Goal: Task Accomplishment & Management: Complete application form

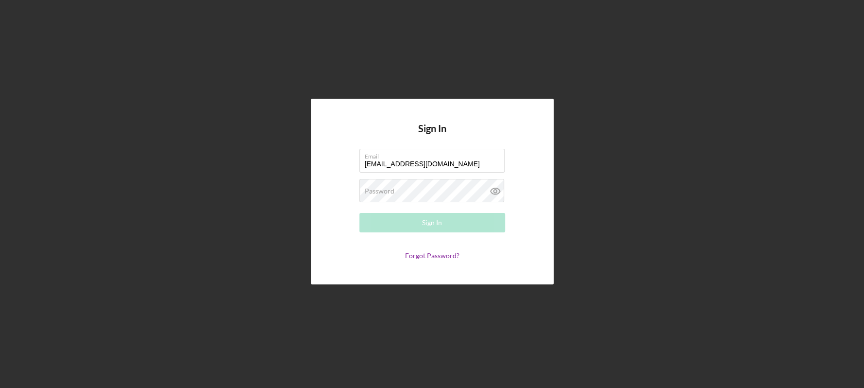
type input "[EMAIL_ADDRESS][DOMAIN_NAME]"
click at [605, 39] on div "Sign In Email [EMAIL_ADDRESS][DOMAIN_NAME] Password Required Sign In Forgot Pas…" at bounding box center [432, 191] width 855 height 383
click at [436, 222] on div "Sign In" at bounding box center [432, 222] width 20 height 19
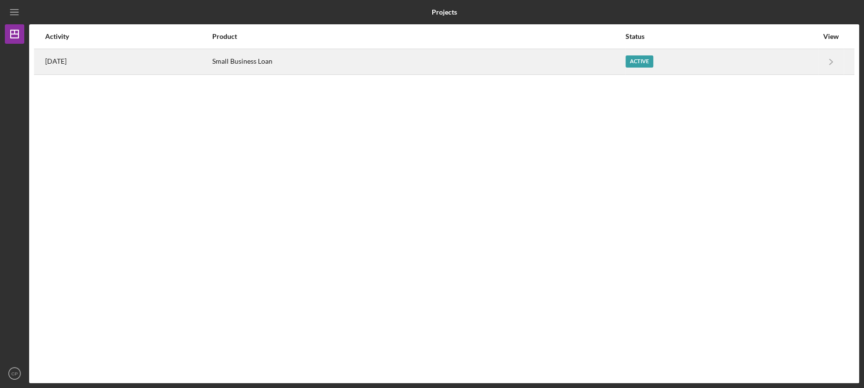
click at [283, 59] on div "Small Business Loan" at bounding box center [418, 62] width 412 height 24
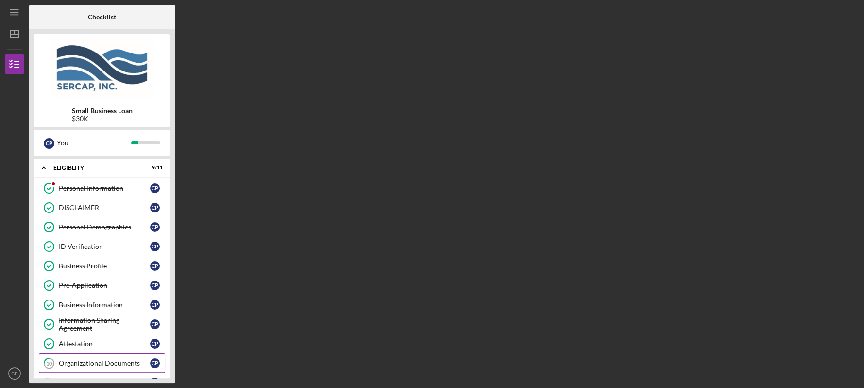
click at [118, 359] on div "Organizational Documents" at bounding box center [104, 363] width 91 height 8
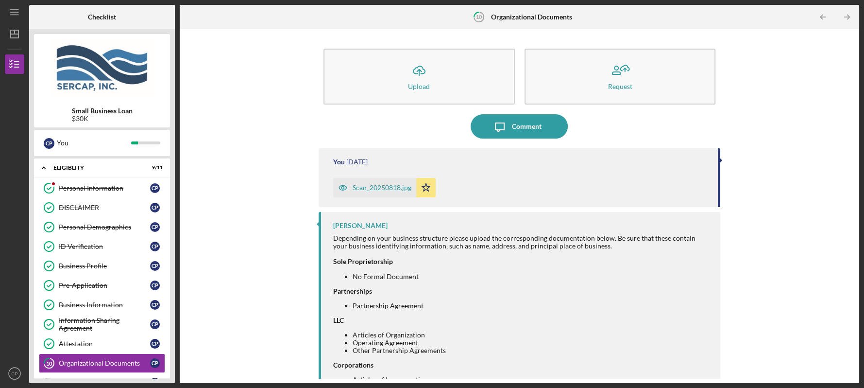
click at [383, 184] on div "Scan_20250818.jpg" at bounding box center [382, 188] width 59 height 8
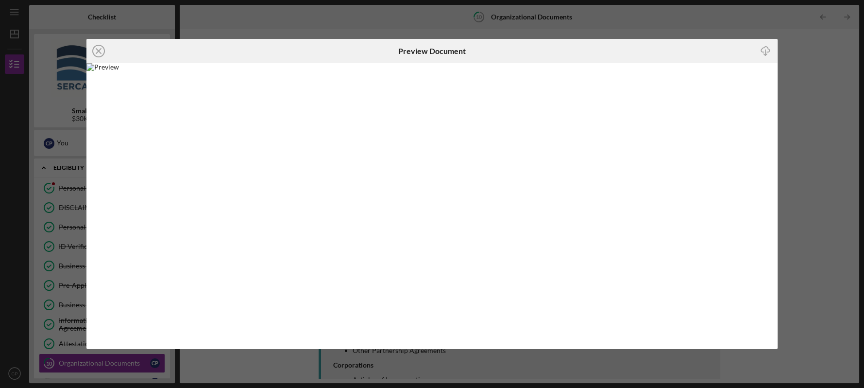
click at [819, 117] on div "Icon/Close Preview Document Icon/Download" at bounding box center [432, 194] width 864 height 388
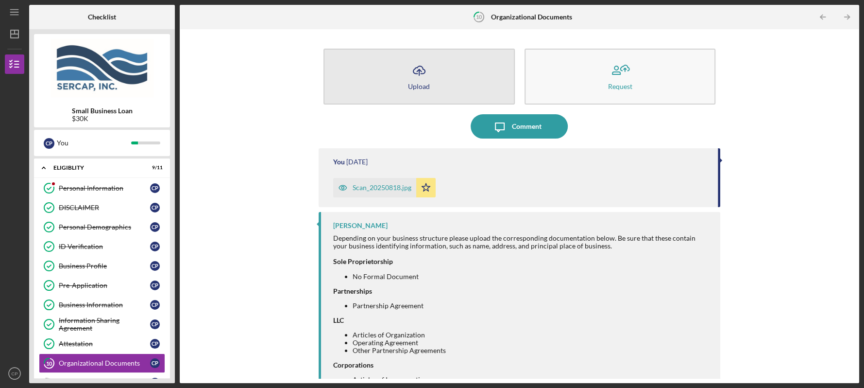
click at [430, 83] on button "Icon/Upload Upload" at bounding box center [419, 77] width 191 height 56
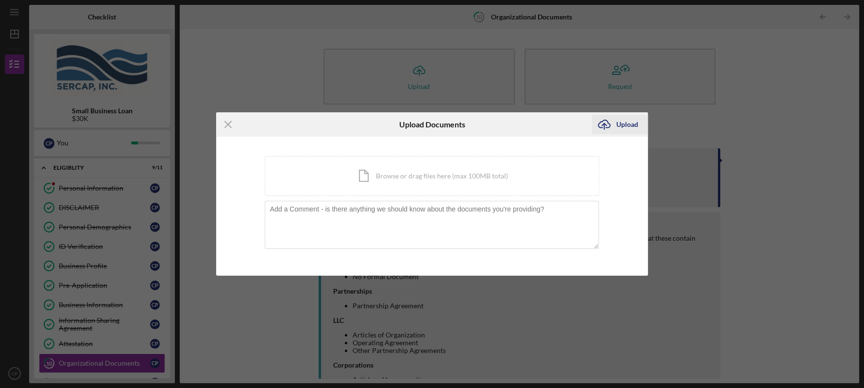
click at [632, 123] on div "Upload" at bounding box center [628, 124] width 22 height 19
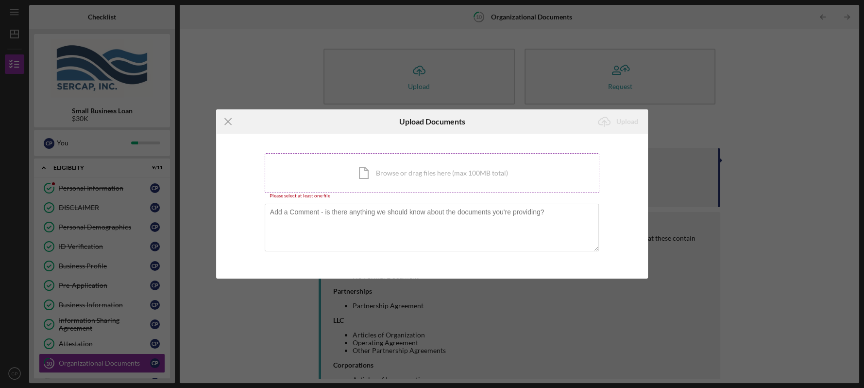
drag, startPoint x: 413, startPoint y: 180, endPoint x: 335, endPoint y: 174, distance: 78.5
click at [335, 174] on div "Icon/Document Browse or drag files here (max 100MB total) Tap to choose files o…" at bounding box center [432, 173] width 335 height 40
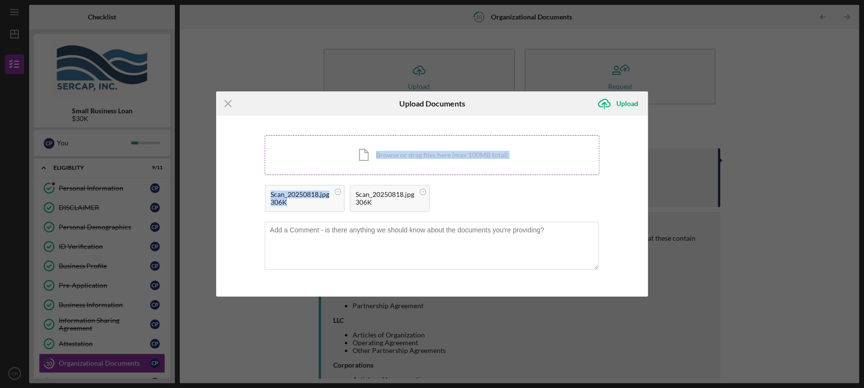
drag, startPoint x: 306, startPoint y: 199, endPoint x: 339, endPoint y: 160, distance: 51.0
click at [339, 160] on div "Icon/Document Browse or drag files here (max 100MB total) Tap to choose files o…" at bounding box center [432, 176] width 335 height 82
click at [463, 190] on div "Scan_20250818.jpg 306K Scan_20250818.jpg 306K" at bounding box center [432, 201] width 335 height 32
click at [341, 191] on circle at bounding box center [338, 192] width 6 height 6
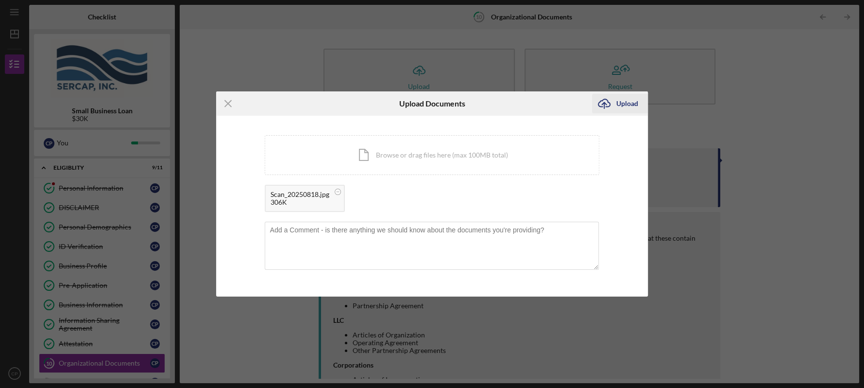
click at [631, 105] on div "Upload" at bounding box center [628, 103] width 22 height 19
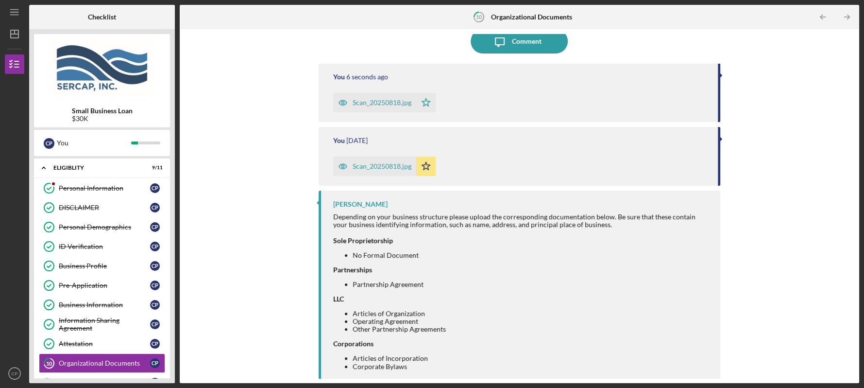
scroll to position [96, 0]
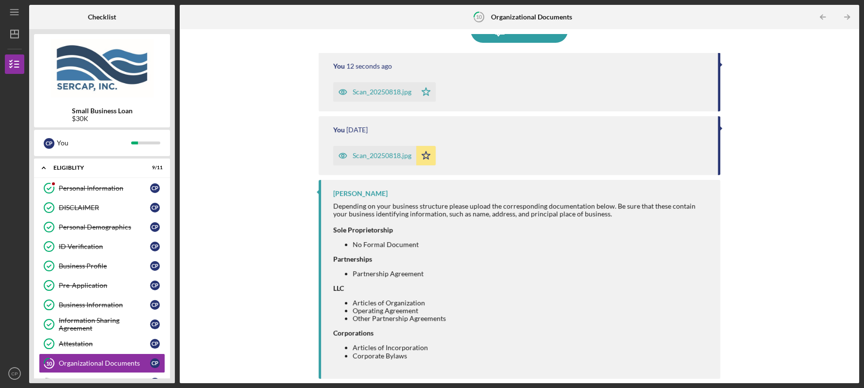
click at [171, 379] on div "Small Business Loan $30K C P You Icon/Expander Eligiblity 9 / 11 Personal Infor…" at bounding box center [102, 206] width 146 height 354
click at [169, 372] on div "Personal Information Personal Information C P DISCLAIMER DISCLAIMER C P Persona…" at bounding box center [102, 287] width 136 height 219
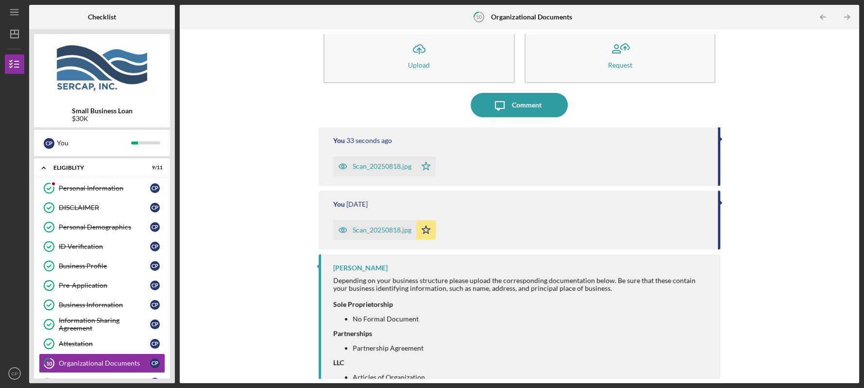
scroll to position [0, 0]
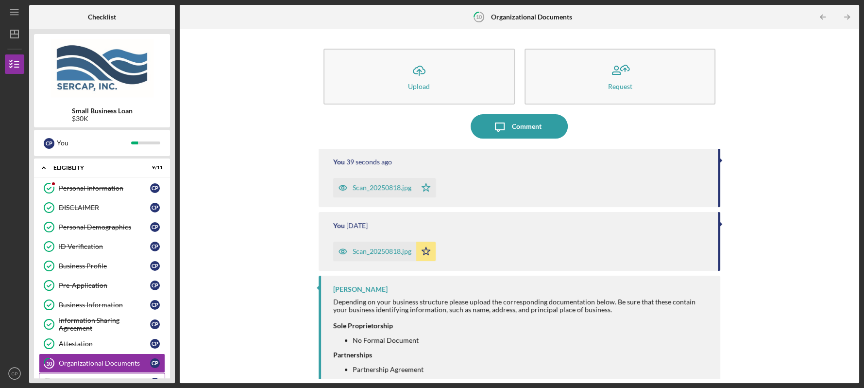
click at [149, 376] on link "Eligibility Phase Eligibility Phase C P" at bounding box center [102, 382] width 126 height 19
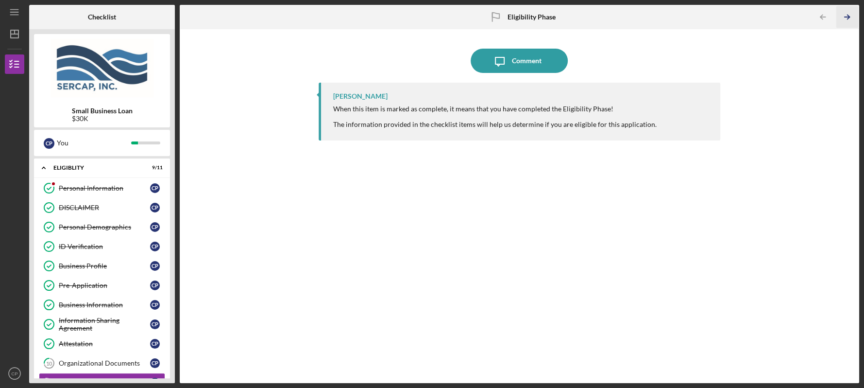
click at [847, 16] on icon "Icon/Table Pagination Arrow" at bounding box center [847, 17] width 22 height 22
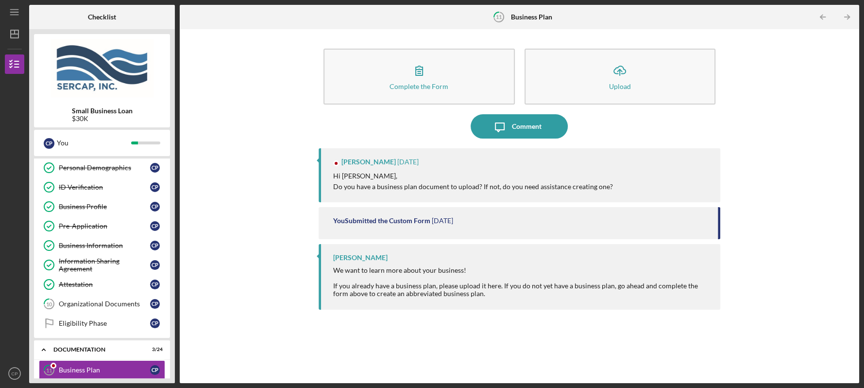
scroll to position [159, 0]
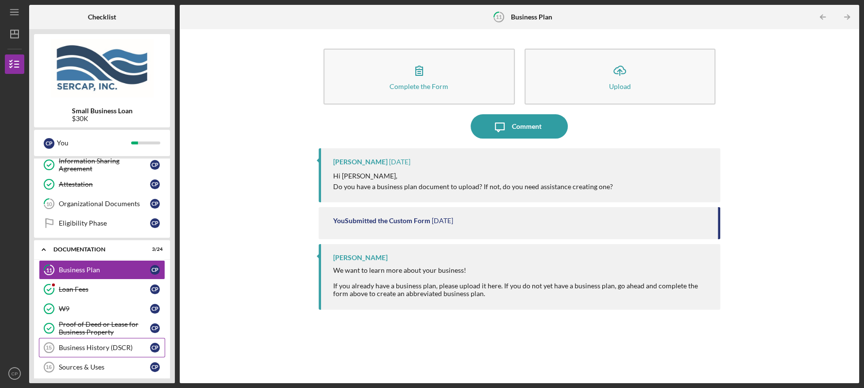
click at [112, 345] on div "Business History (DSCR)" at bounding box center [104, 348] width 91 height 8
